Goal: Task Accomplishment & Management: Manage account settings

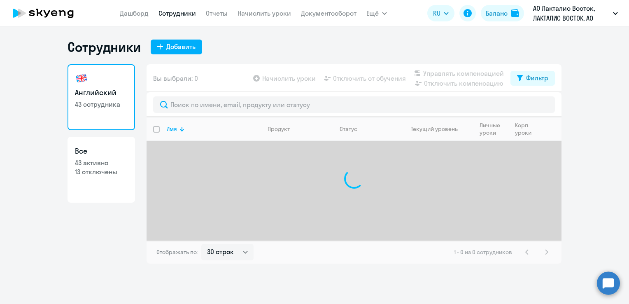
select select "30"
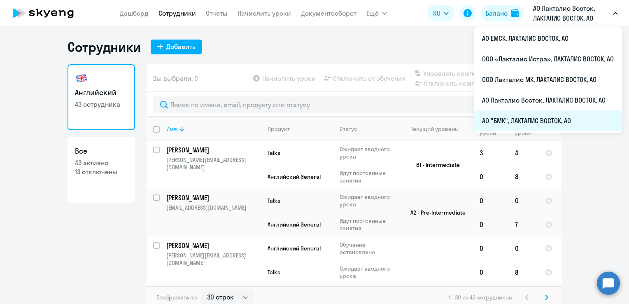
click at [512, 121] on li "АО "БМК", ЛАКТАЛИС ВОСТОК, АО" at bounding box center [548, 120] width 148 height 21
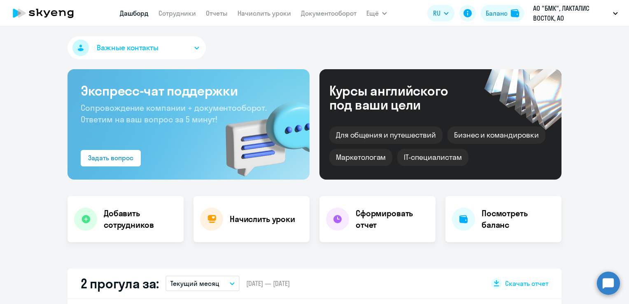
select select "30"
click at [87, 215] on div at bounding box center [85, 219] width 23 height 23
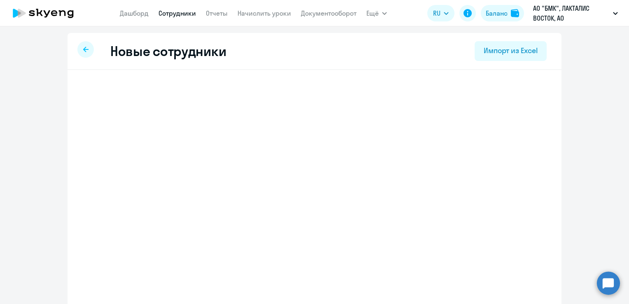
select select "english_adult_not_native_speaker"
select select "3"
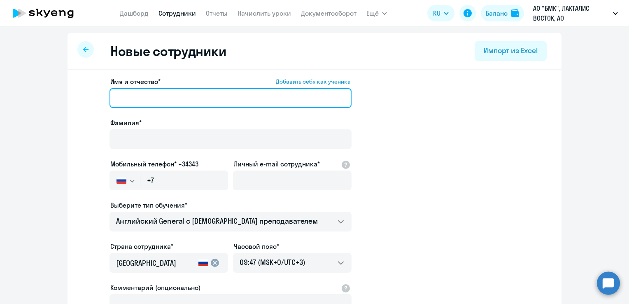
click at [167, 101] on input "Имя и отчество* Добавить себя как ученика" at bounding box center [231, 98] width 242 height 20
type input "[PERSON_NAME]"
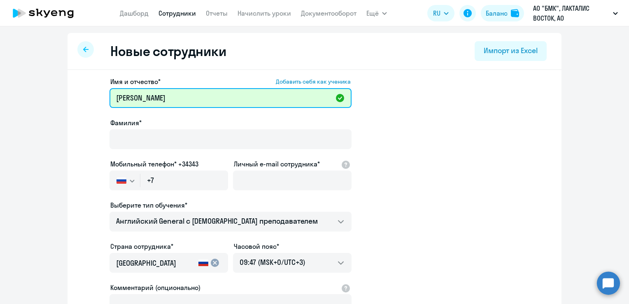
click at [168, 99] on input "[PERSON_NAME]" at bounding box center [231, 98] width 242 height 20
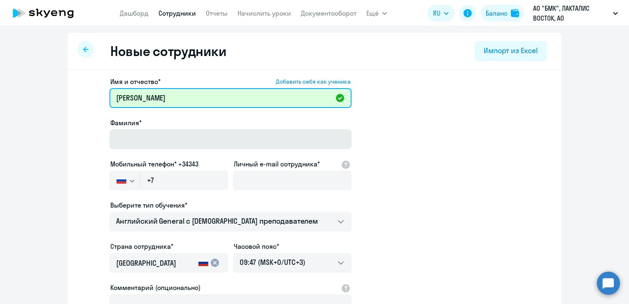
type input "[PERSON_NAME]"
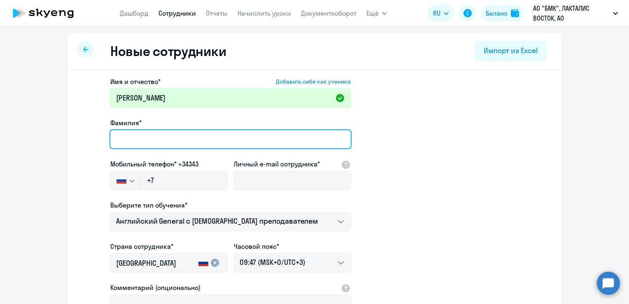
click at [157, 145] on input "Фамилия*" at bounding box center [231, 139] width 242 height 20
type input "[PERSON_NAME]"
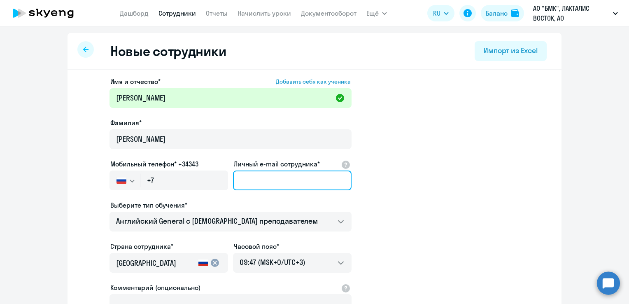
drag, startPoint x: 259, startPoint y: 178, endPoint x: 265, endPoint y: 180, distance: 6.9
click at [259, 178] on input "Личный e-mail сотрудника*" at bounding box center [292, 180] width 119 height 20
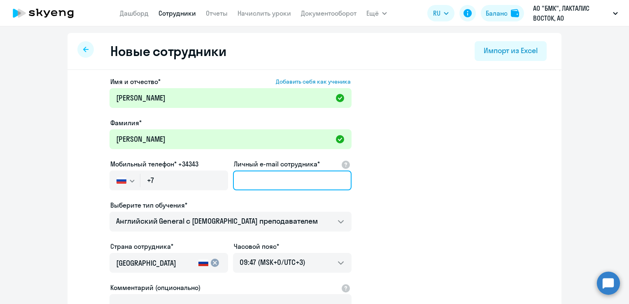
paste input "[PERSON_NAME][EMAIL_ADDRESS][DOMAIN_NAME]"
click at [265, 180] on input "[PERSON_NAME][EMAIL_ADDRESS][DOMAIN_NAME]" at bounding box center [292, 180] width 119 height 20
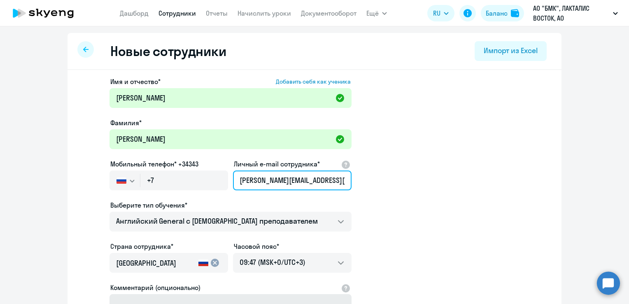
type input "[PERSON_NAME][EMAIL_ADDRESS][DOMAIN_NAME]"
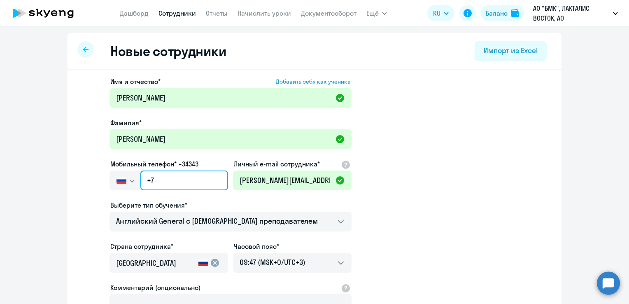
click at [174, 180] on input "+7" at bounding box center [184, 180] width 88 height 20
paste input "[PHONE_NUMBER]"
type input "[PHONE_NUMBER]"
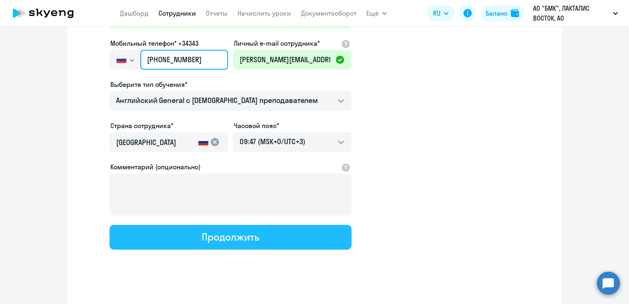
scroll to position [127, 0]
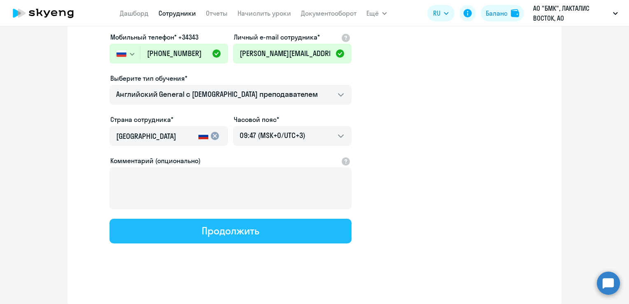
click at [260, 226] on button "Продолжить" at bounding box center [231, 231] width 242 height 25
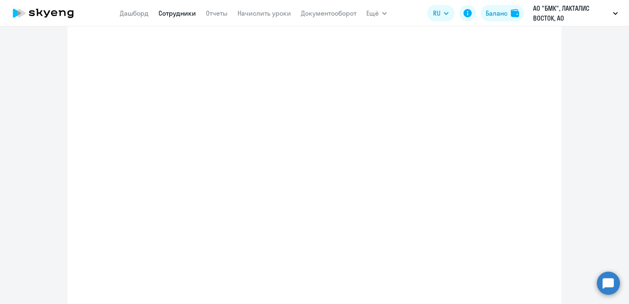
select select "english_adult_not_native_speaker"
select select "3"
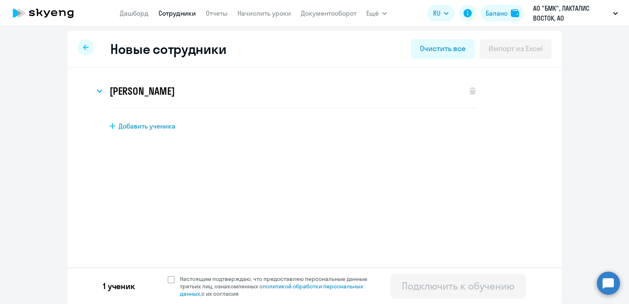
scroll to position [2, 0]
click at [397, 167] on div "[PERSON_NAME] Имя и отчество* Добавить себя как ученика [PERSON_NAME]* [PERSON_…" at bounding box center [315, 125] width 494 height 114
click at [169, 279] on span at bounding box center [171, 278] width 7 height 7
click at [168, 275] on input "Настоящим подтверждаю, что предоставляю персональные данные третьих лиц, ознако…" at bounding box center [167, 274] width 0 height 0
checkbox input "true"
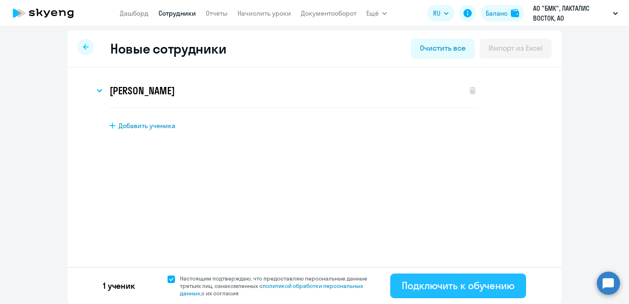
click at [437, 280] on div "Подключить к обучению" at bounding box center [458, 285] width 113 height 13
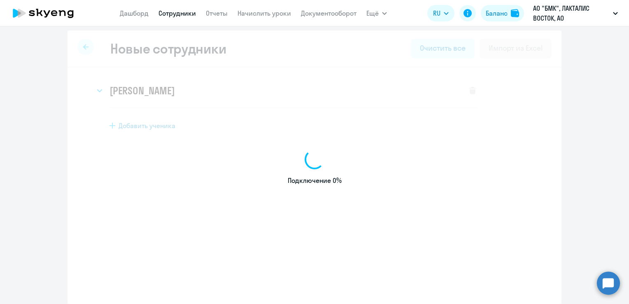
select select "english_adult_not_native_speaker"
select select "3"
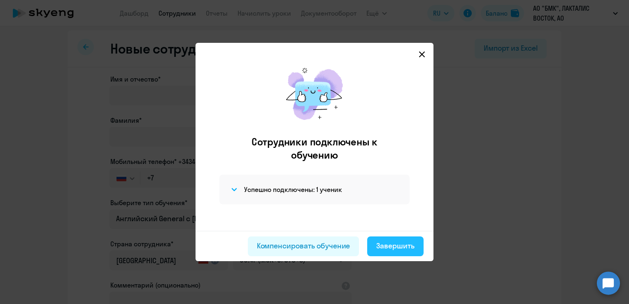
click at [380, 245] on div "Завершить" at bounding box center [395, 245] width 38 height 11
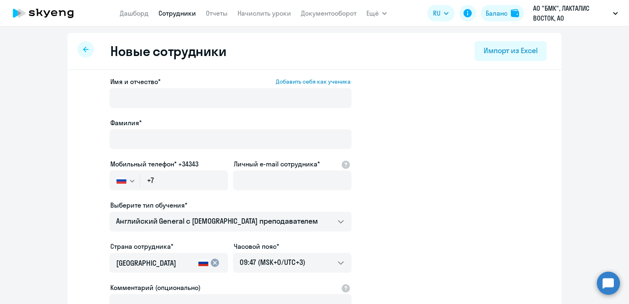
select select "30"
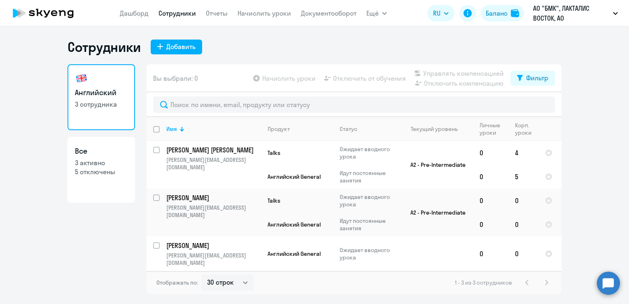
click at [184, 14] on link "Сотрудники" at bounding box center [177, 13] width 37 height 8
click at [245, 19] on nav "[PERSON_NAME] Отчеты Начислить уроки Документооборот" at bounding box center [238, 13] width 237 height 16
click at [254, 14] on link "Начислить уроки" at bounding box center [265, 13] width 54 height 8
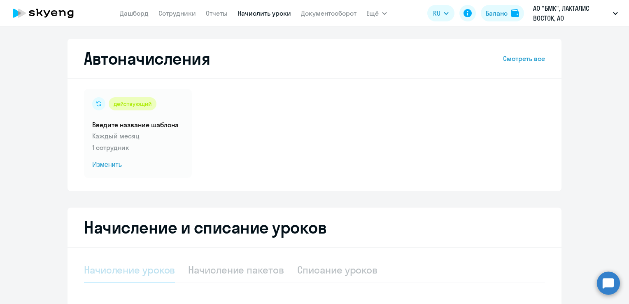
select select "10"
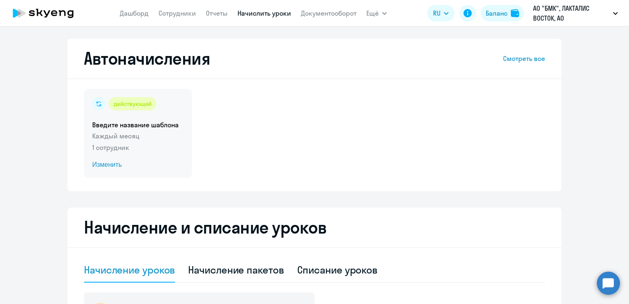
click at [97, 163] on span "Изменить" at bounding box center [137, 165] width 91 height 10
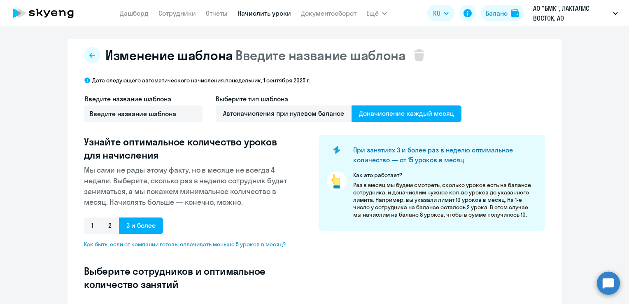
select select "10"
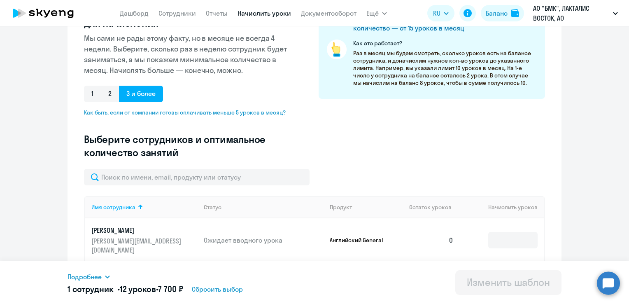
scroll to position [165, 0]
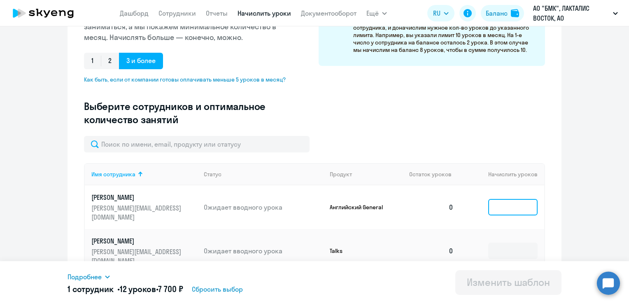
click at [509, 210] on input at bounding box center [512, 207] width 49 height 16
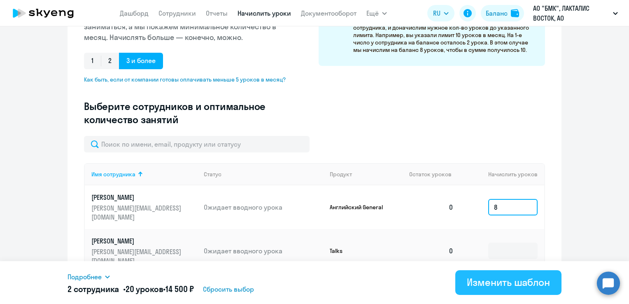
type input "8"
click at [517, 276] on div "Изменить шаблон" at bounding box center [508, 281] width 83 height 13
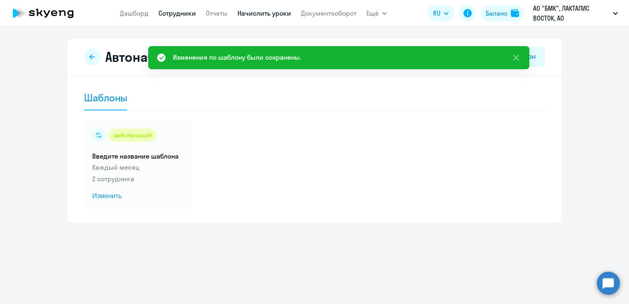
click at [175, 14] on link "Сотрудники" at bounding box center [177, 13] width 37 height 8
select select "30"
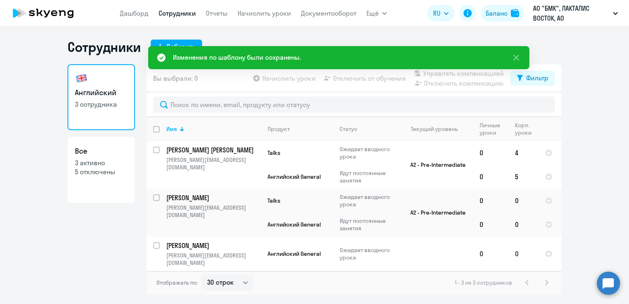
click at [208, 246] on p "[PERSON_NAME]" at bounding box center [212, 245] width 93 height 9
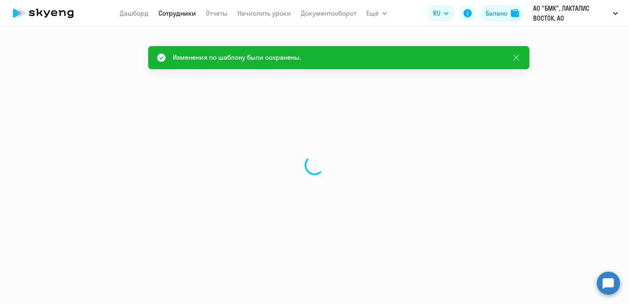
select select "english"
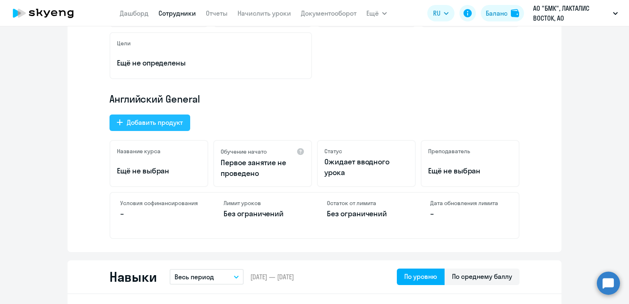
click at [166, 126] on div "Добавить продукт" at bounding box center [155, 122] width 56 height 10
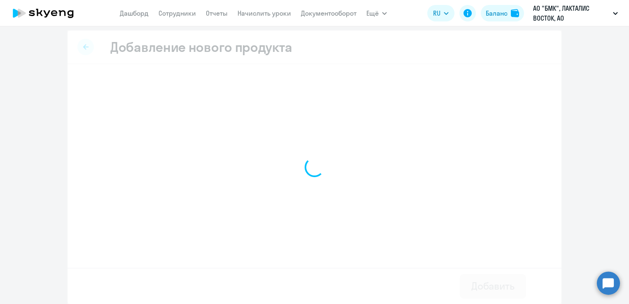
scroll to position [2, 0]
select select "english_adult_not_native_speaker_talks_15min"
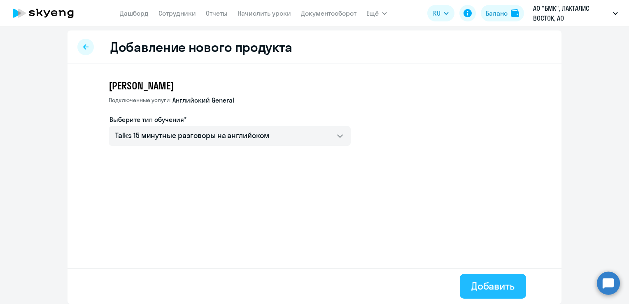
click at [501, 290] on div "Добавить" at bounding box center [492, 285] width 43 height 13
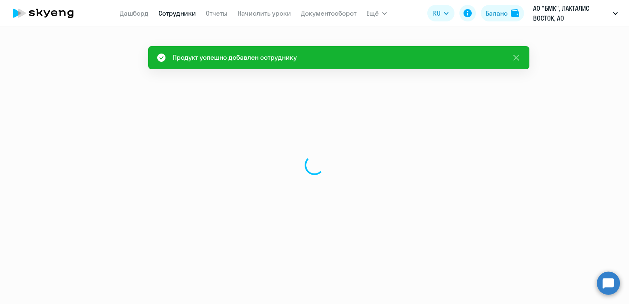
select select "english"
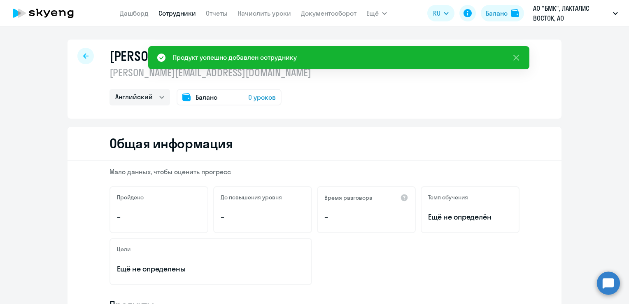
click at [236, 14] on nav "[PERSON_NAME] Отчеты Начислить уроки Документооборот" at bounding box center [238, 13] width 237 height 16
click at [240, 13] on link "Начислить уроки" at bounding box center [265, 13] width 54 height 8
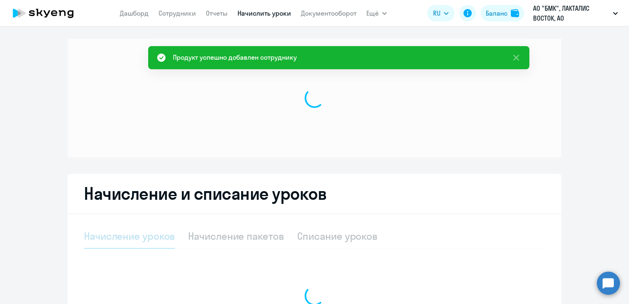
select select "10"
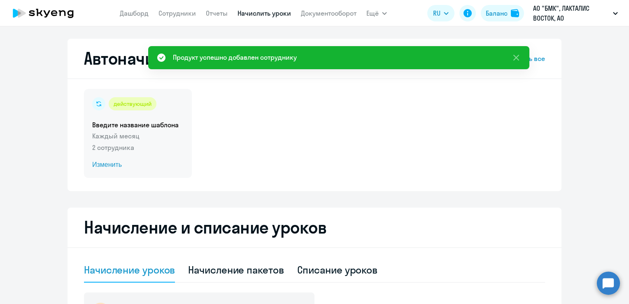
click at [109, 162] on span "Изменить" at bounding box center [137, 165] width 91 height 10
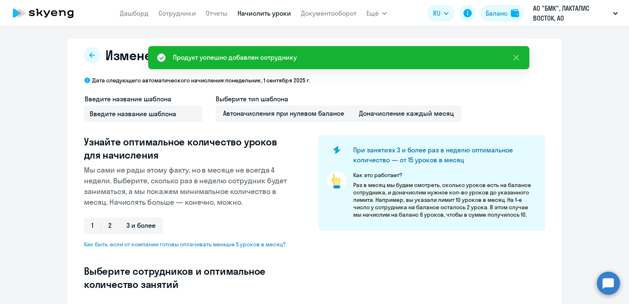
select select "10"
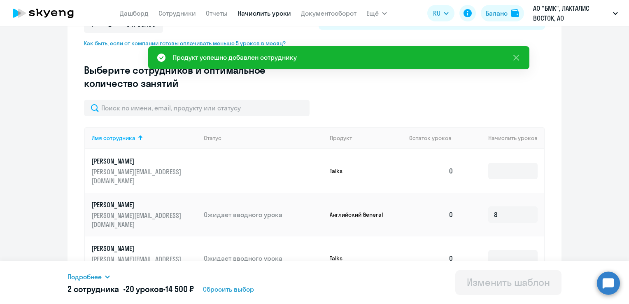
scroll to position [206, 0]
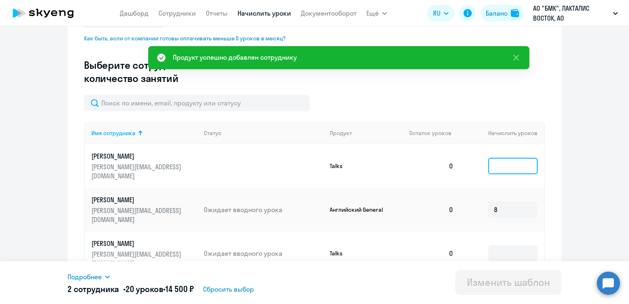
click at [518, 159] on input at bounding box center [512, 166] width 49 height 16
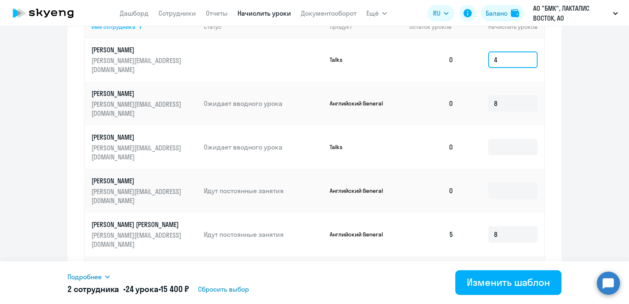
scroll to position [323, 0]
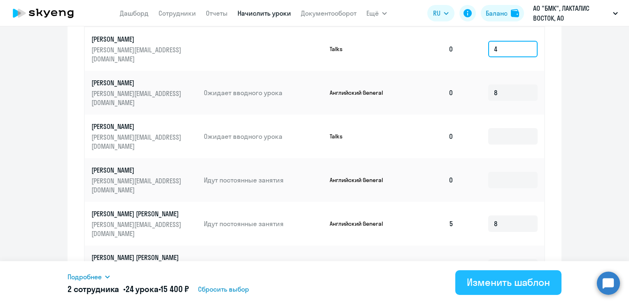
type input "4"
click at [503, 282] on div "Изменить шаблон" at bounding box center [508, 281] width 83 height 13
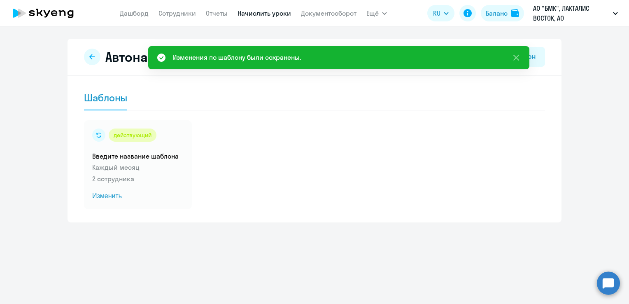
click at [257, 11] on link "Начислить уроки" at bounding box center [265, 13] width 54 height 8
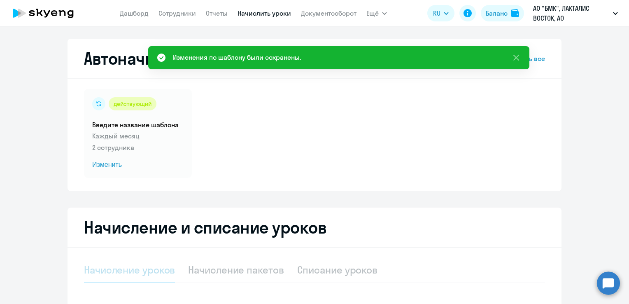
select select "10"
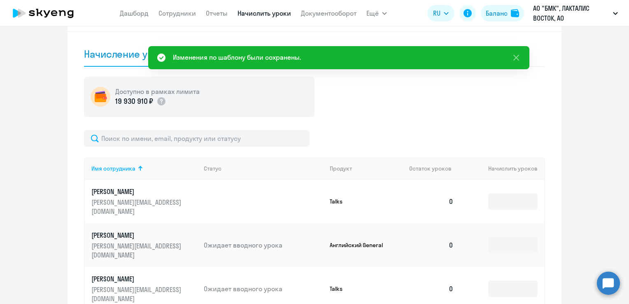
scroll to position [247, 0]
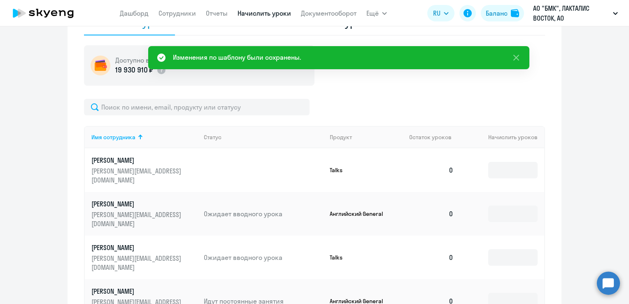
click at [506, 156] on td at bounding box center [502, 170] width 84 height 44
drag, startPoint x: 497, startPoint y: 189, endPoint x: 497, endPoint y: 194, distance: 5.8
click at [497, 194] on td at bounding box center [502, 214] width 84 height 44
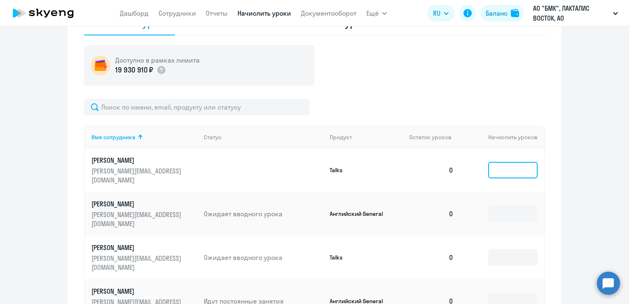
click at [504, 164] on input at bounding box center [512, 170] width 49 height 16
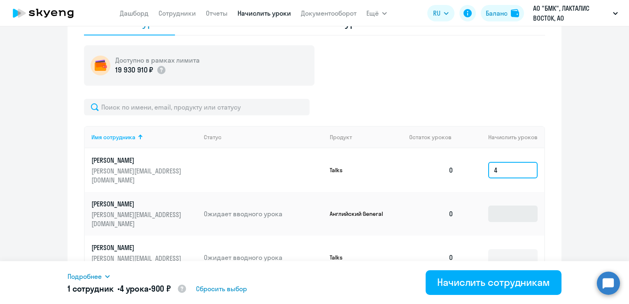
type input "4"
click at [502, 205] on input at bounding box center [512, 213] width 49 height 16
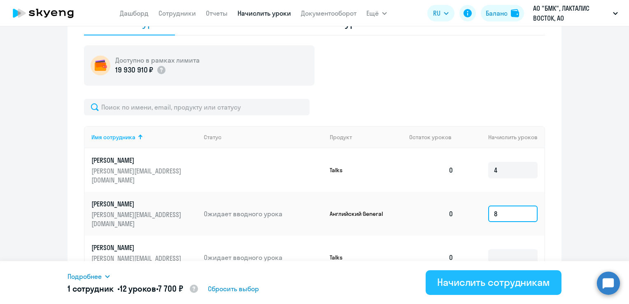
type input "8"
click at [504, 276] on div "Начислить сотрудникам" at bounding box center [493, 281] width 113 height 13
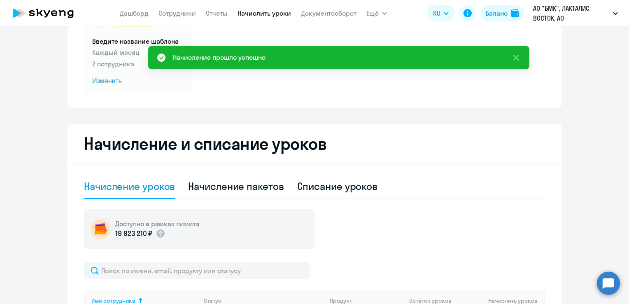
scroll to position [82, 0]
